Goal: Find contact information: Obtain details needed to contact an individual or organization

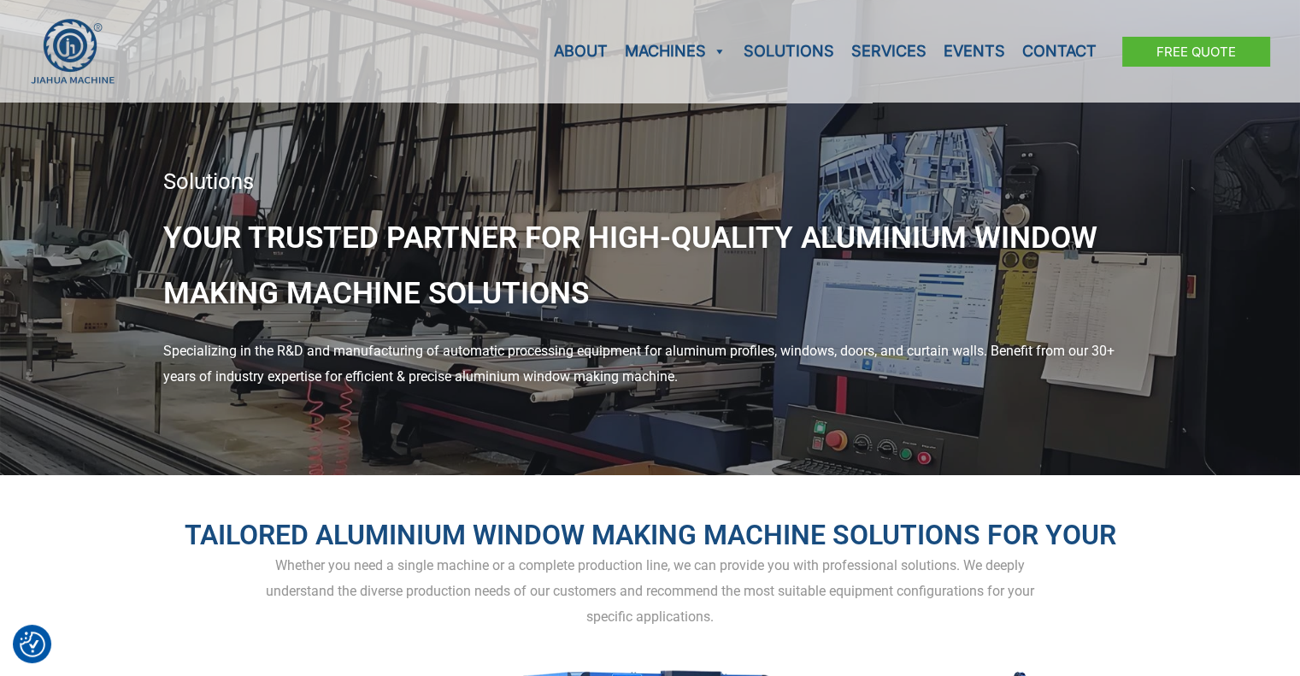
click at [418, 258] on h1 "Your Trusted Partner for High-Quality Aluminium Window Making Machine Solutions" at bounding box center [650, 266] width 974 height 112
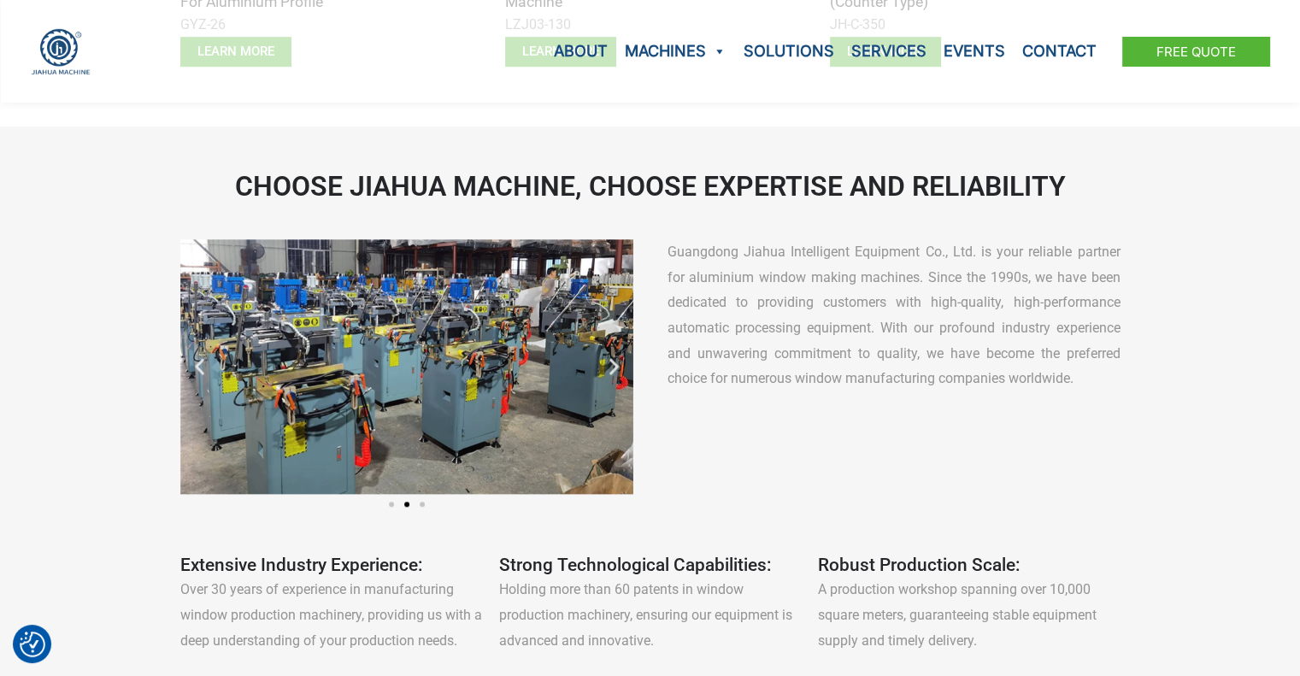
scroll to position [1282, 0]
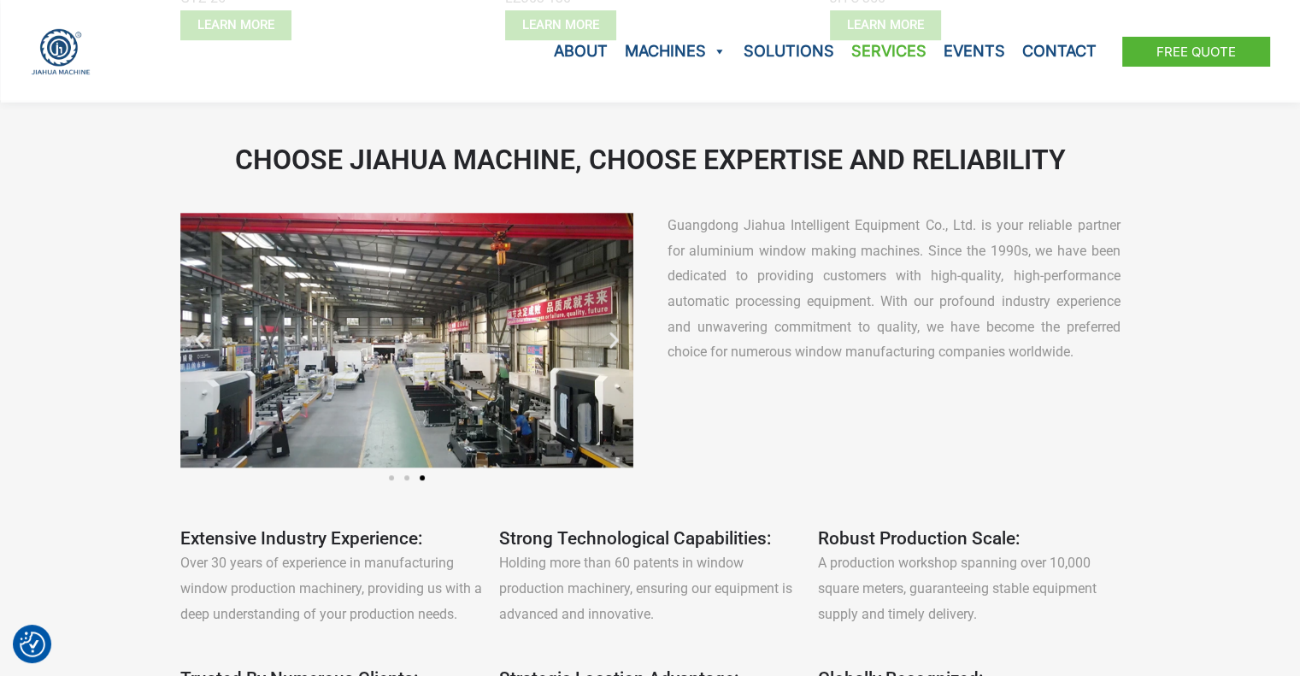
click at [897, 54] on link "Services" at bounding box center [888, 51] width 92 height 103
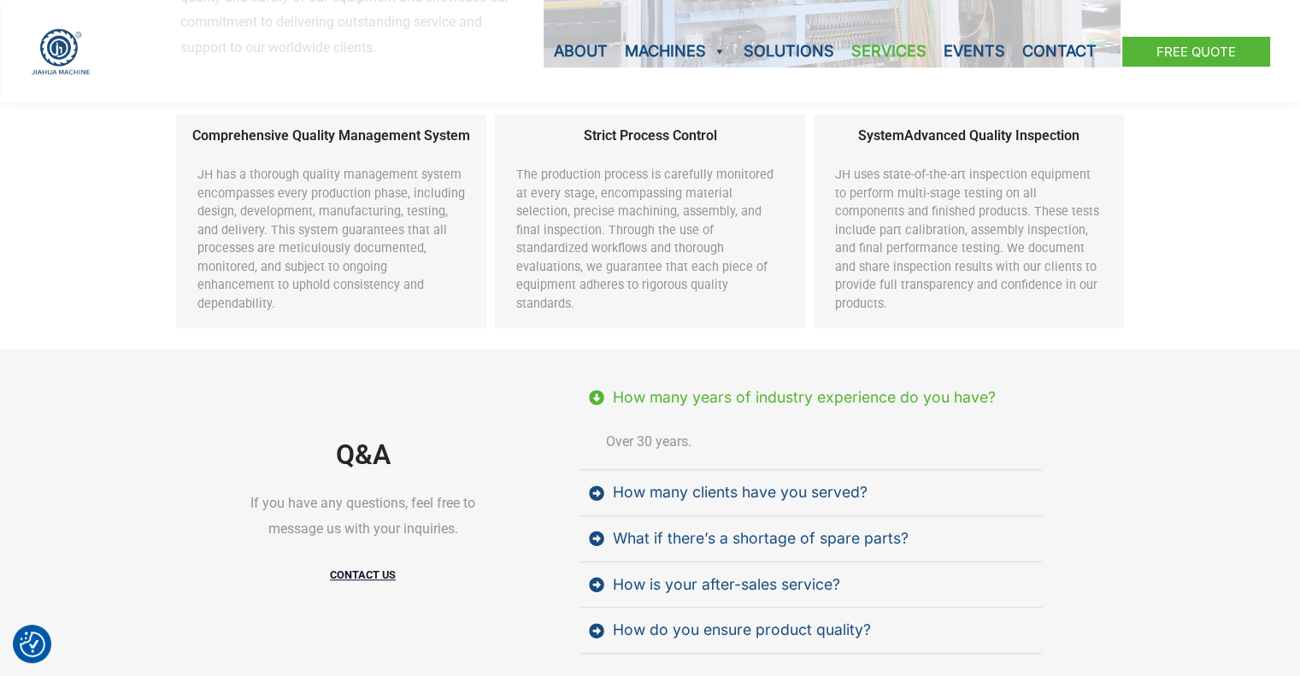
scroll to position [1025, 0]
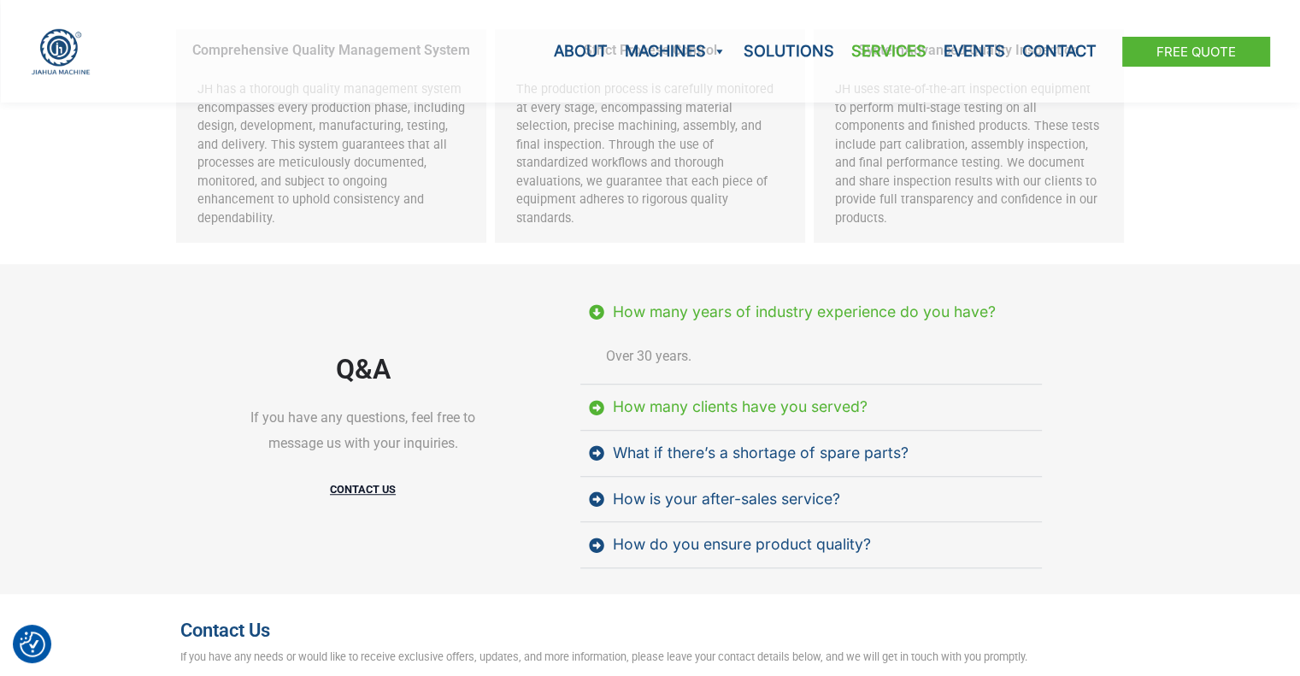
click at [643, 393] on div "How many clients have you served?" at bounding box center [740, 407] width 255 height 28
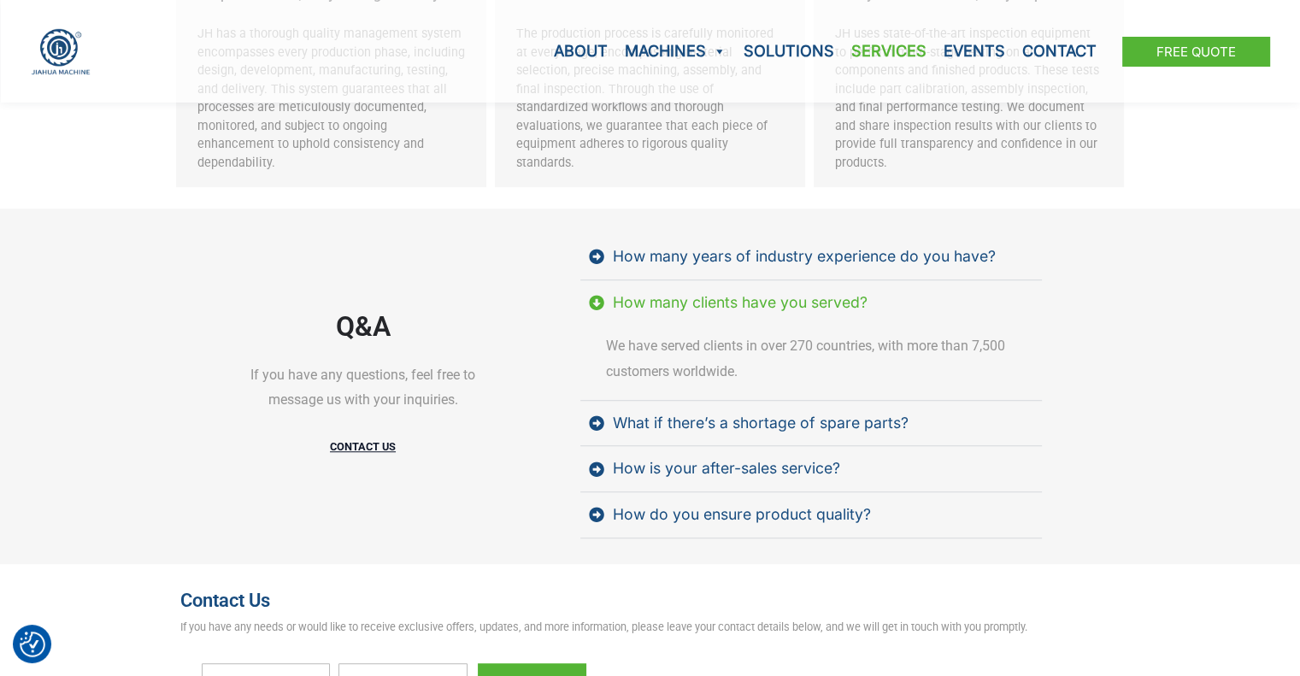
scroll to position [1111, 0]
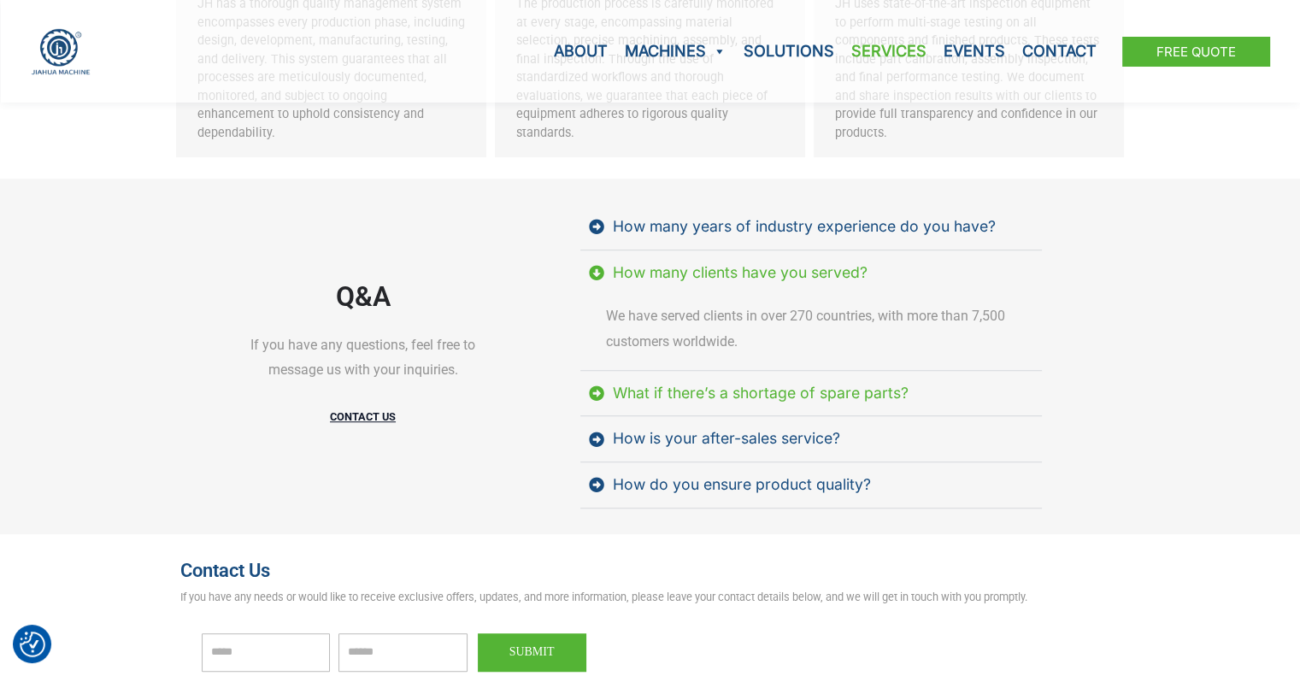
click at [647, 379] on div "What if there’s a shortage of spare parts?" at bounding box center [761, 393] width 296 height 28
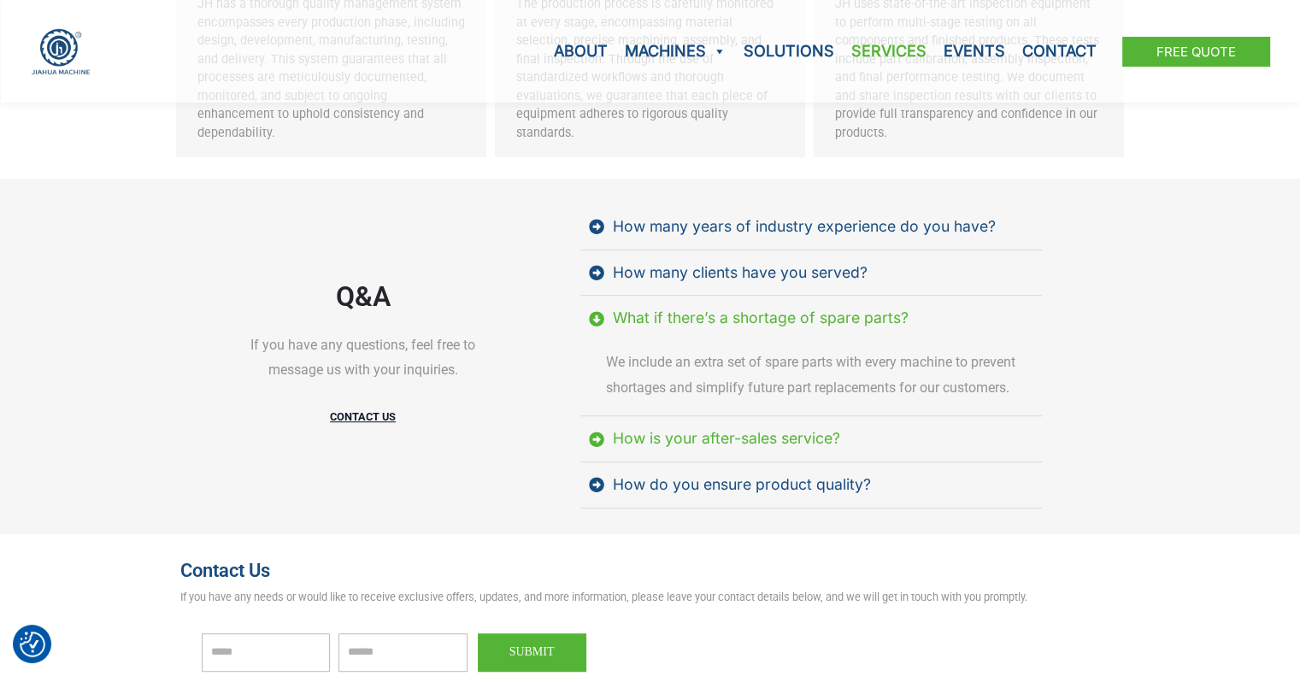
click at [662, 425] on div "How is your after-sales service?" at bounding box center [726, 439] width 227 height 28
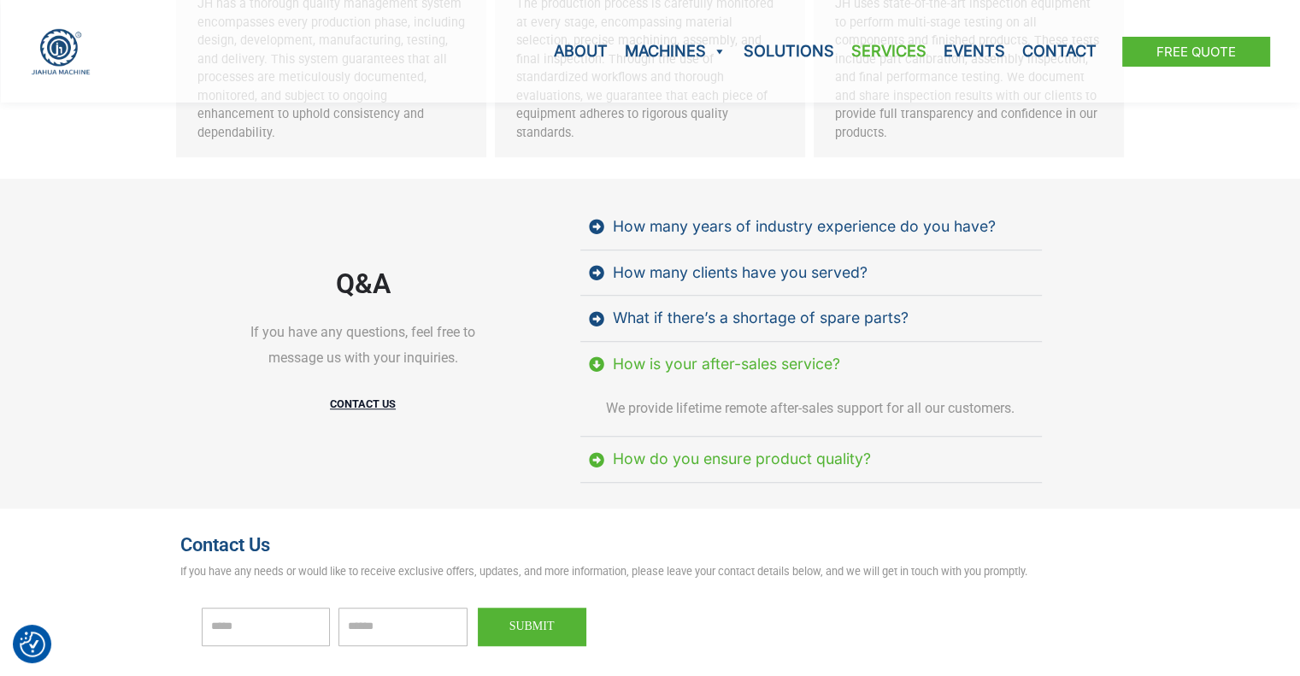
click at [660, 445] on div "How do you ensure product quality?" at bounding box center [742, 459] width 258 height 28
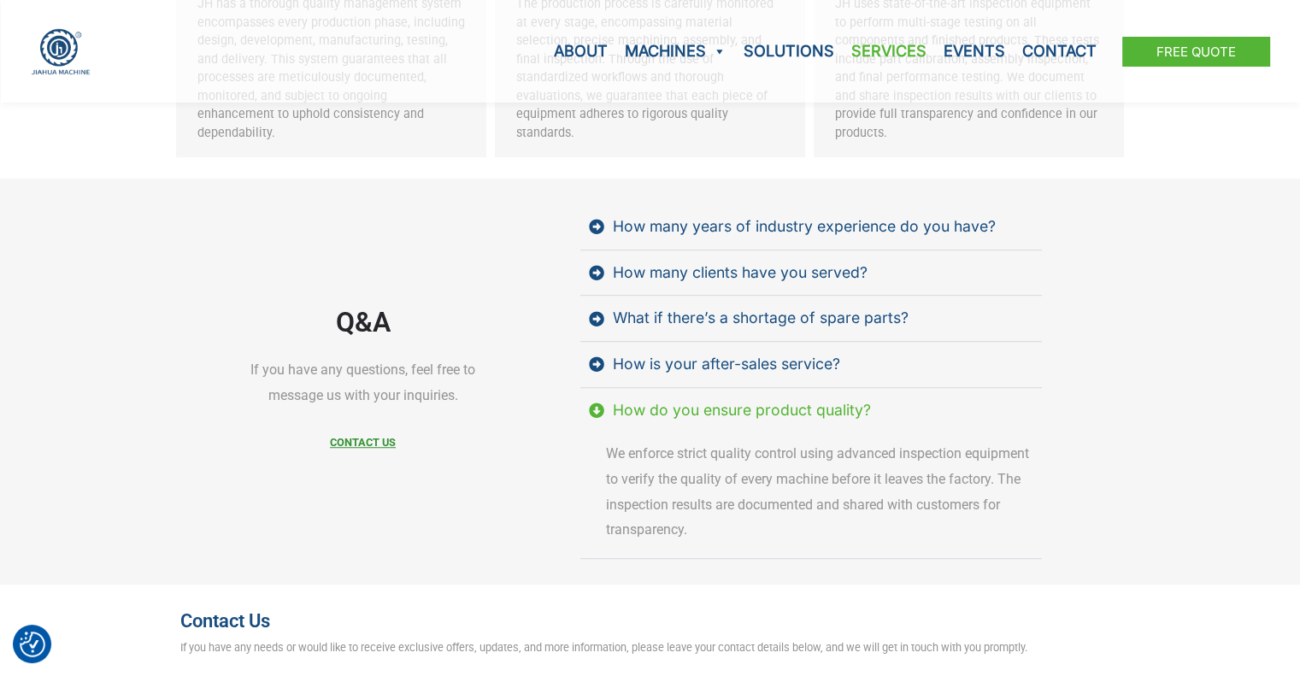
click at [373, 436] on strong "CONTACT US" at bounding box center [363, 442] width 66 height 13
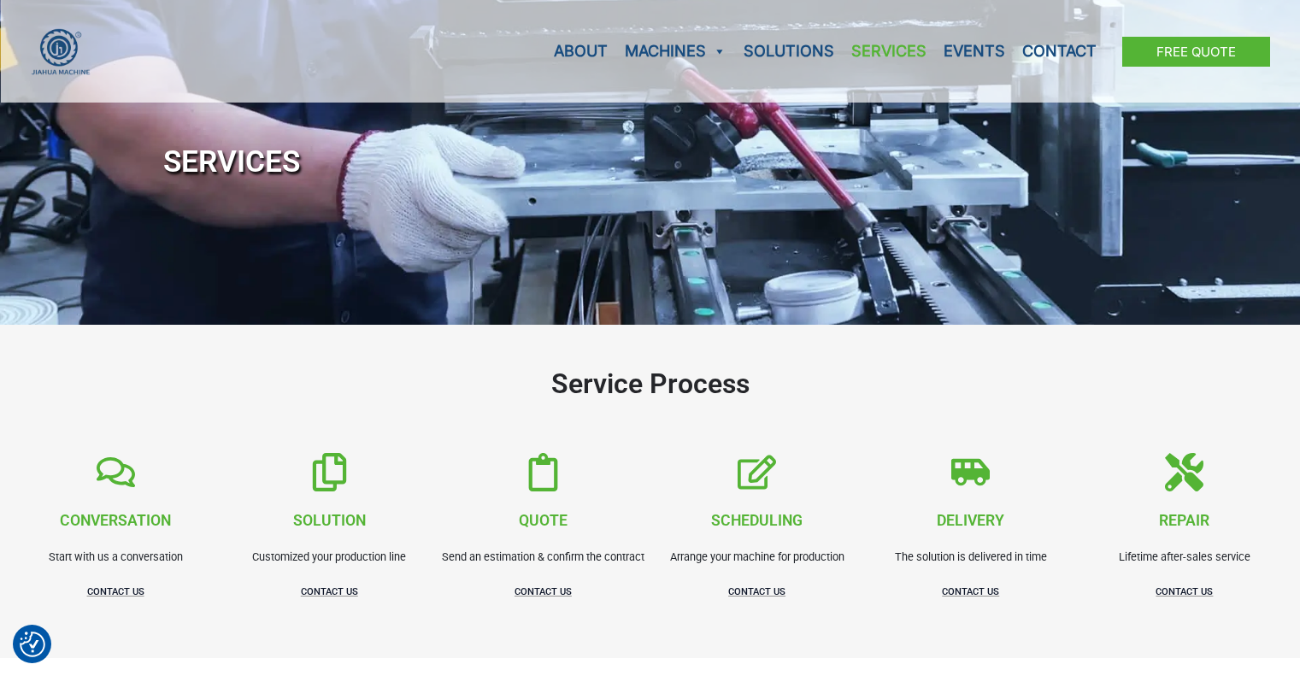
scroll to position [1111, 0]
